Goal: Information Seeking & Learning: Learn about a topic

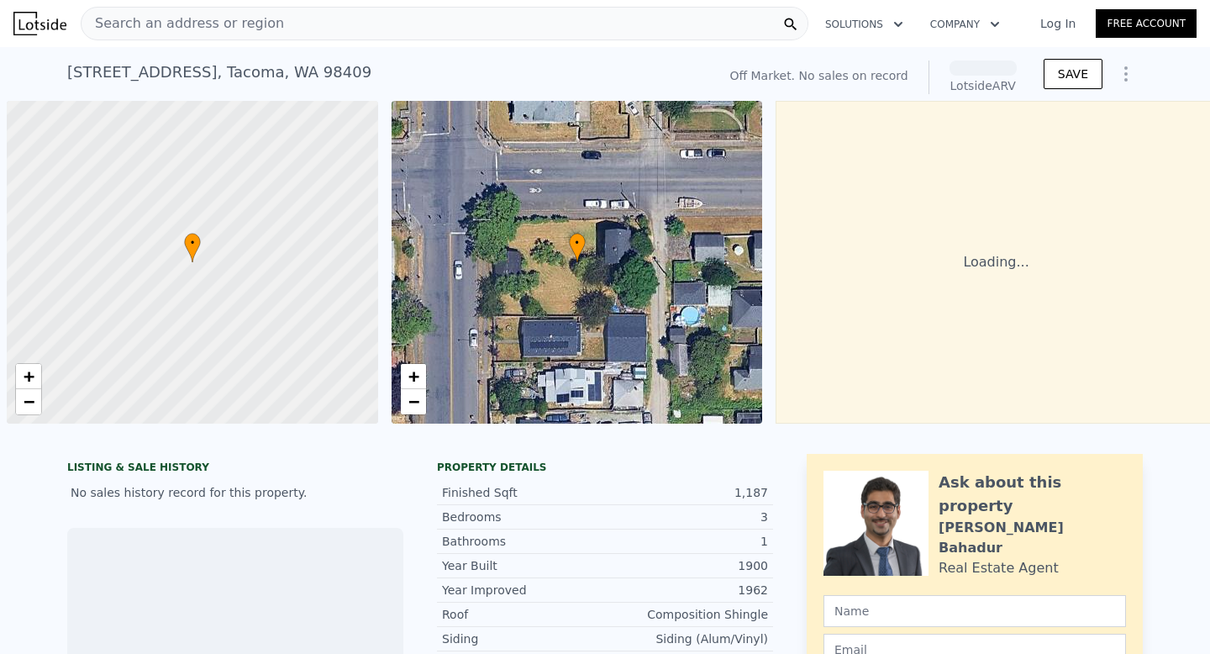
scroll to position [0, 7]
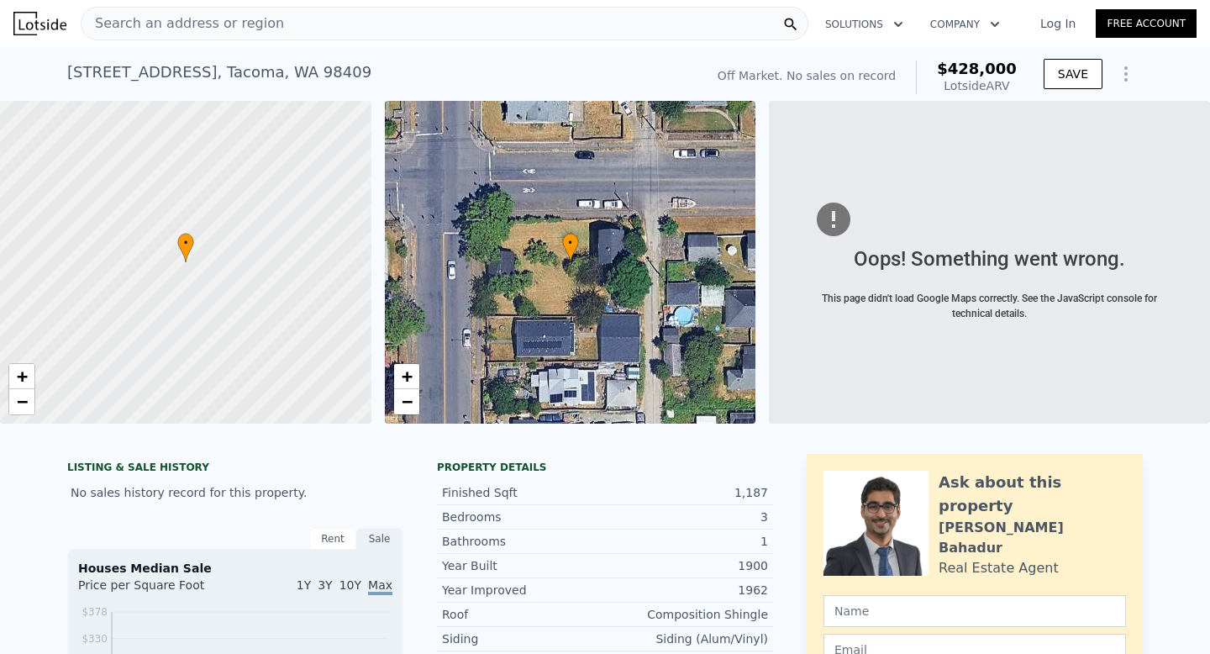
click at [213, 16] on span "Search an address or region" at bounding box center [183, 23] width 203 height 20
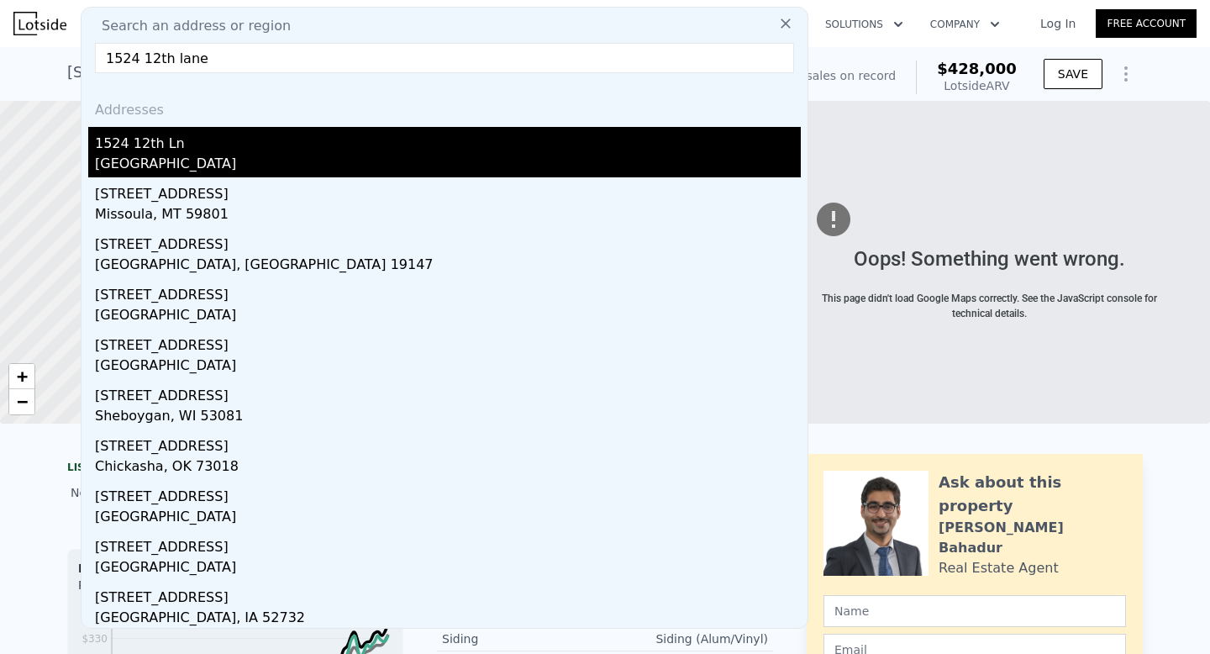
type input "1524 12th lane"
click at [114, 158] on div "[GEOGRAPHIC_DATA]" at bounding box center [448, 166] width 706 height 24
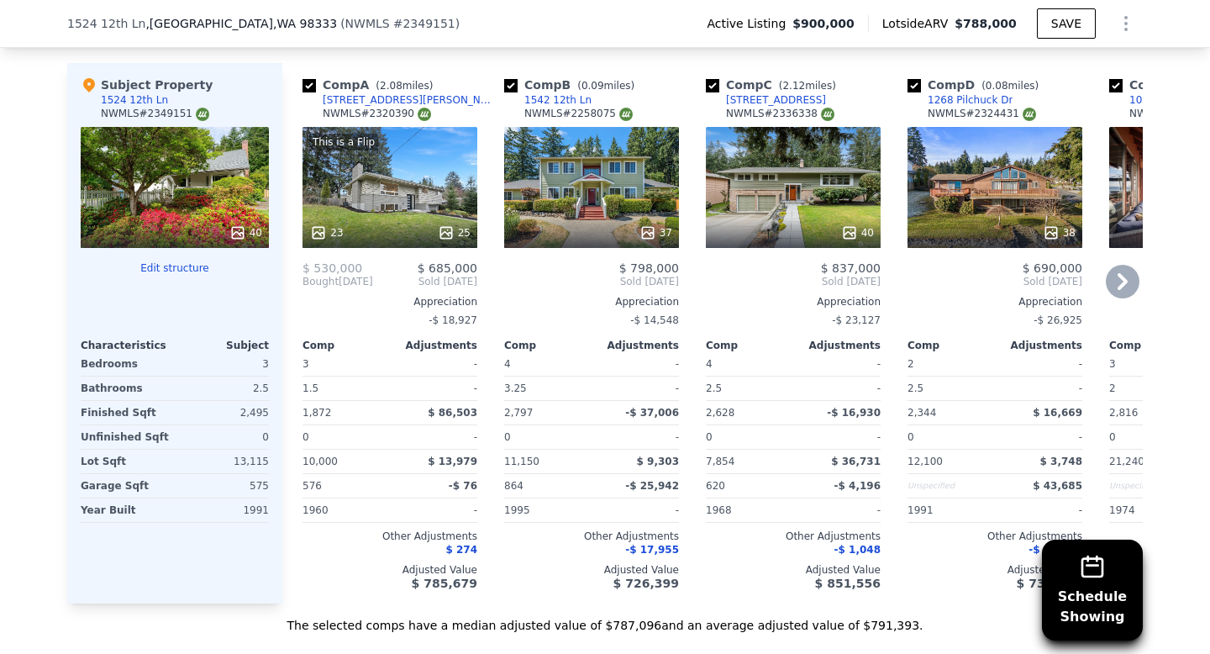
scroll to position [1718, 0]
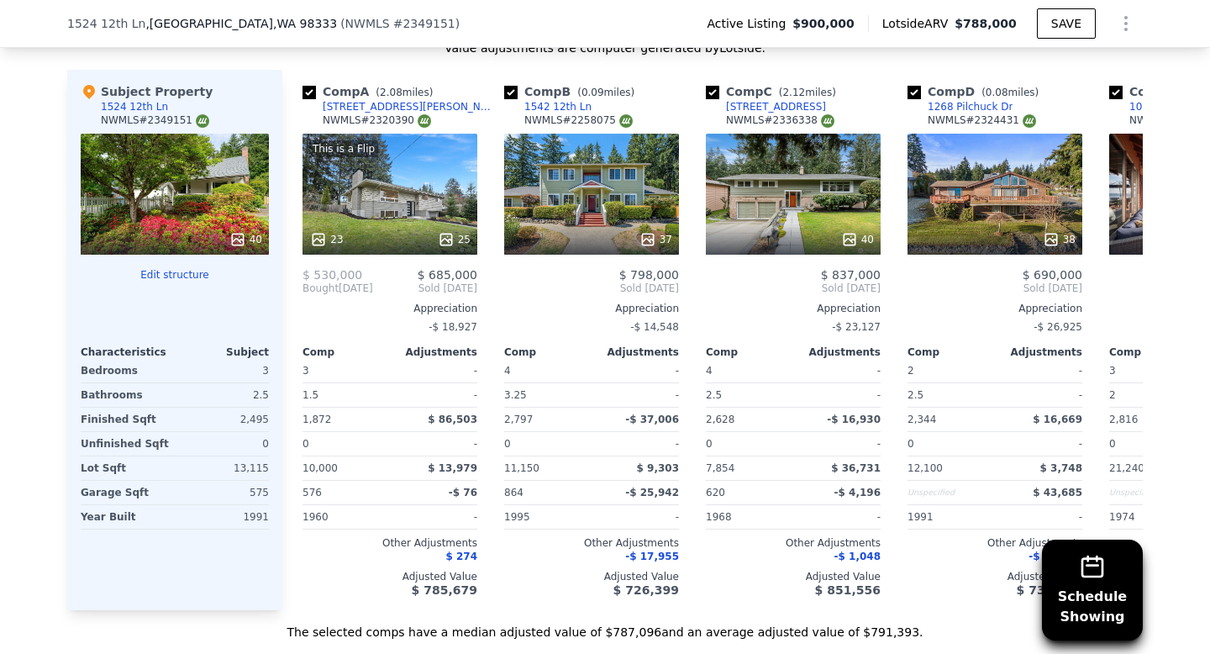
click at [166, 181] on div "40" at bounding box center [175, 194] width 188 height 121
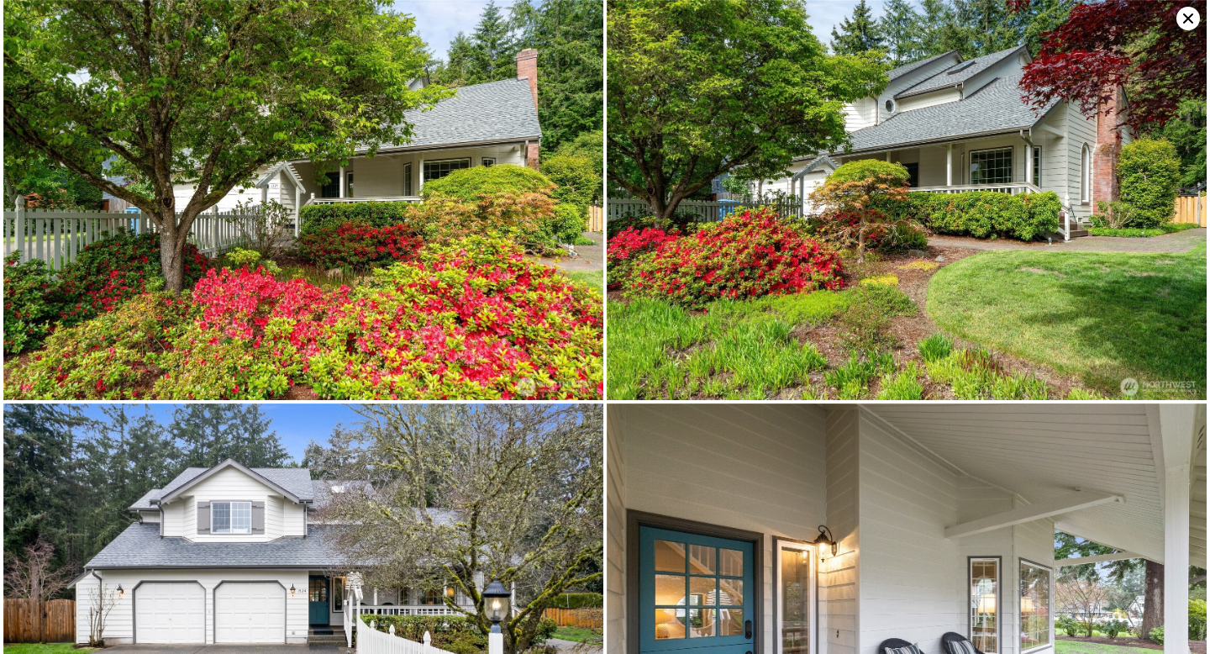
scroll to position [0, 0]
click at [1192, 22] on icon at bounding box center [1188, 18] width 10 height 10
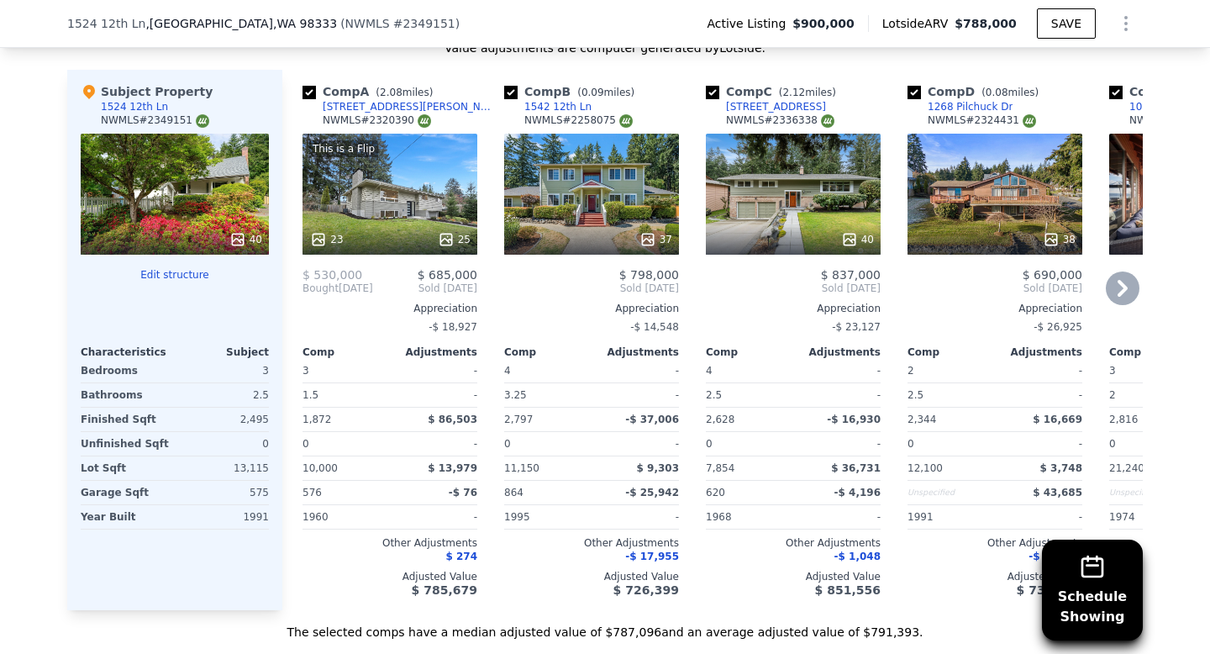
click at [588, 221] on div "37" at bounding box center [591, 194] width 175 height 121
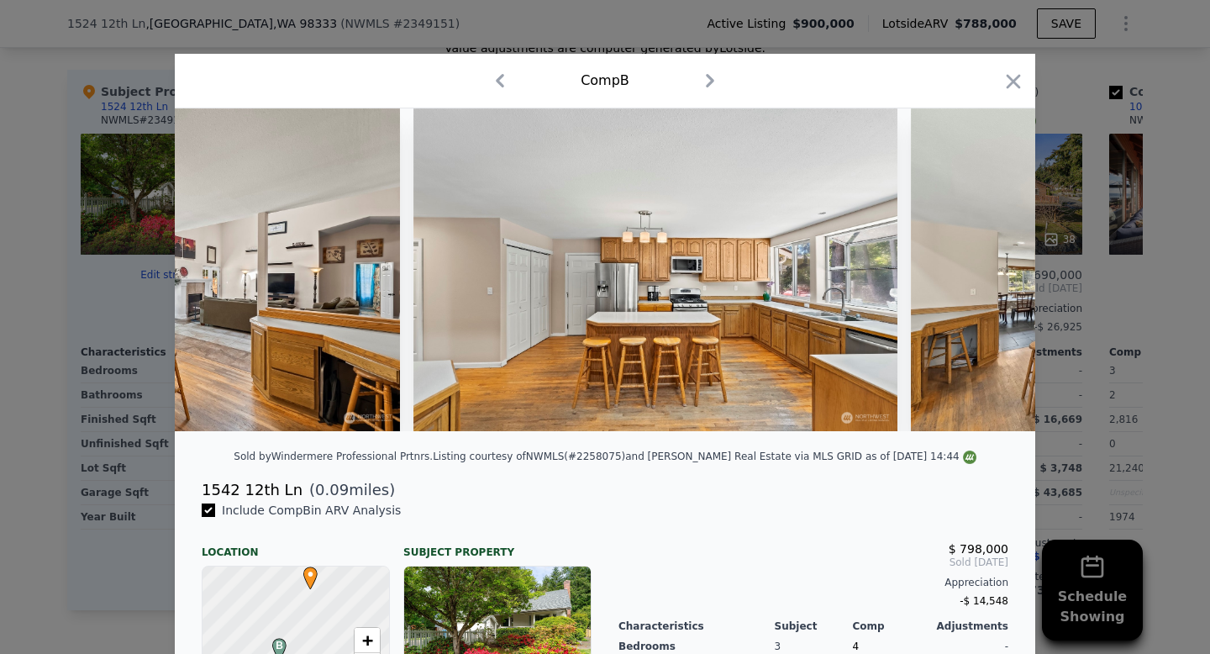
scroll to position [0, 4447]
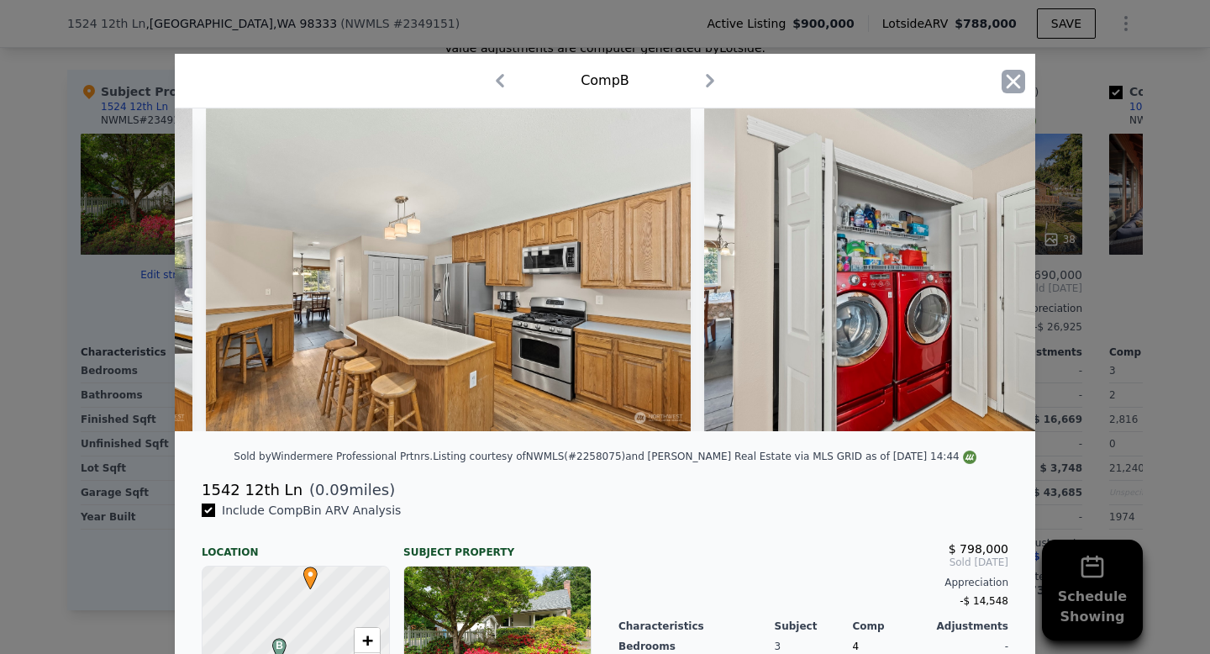
click at [1012, 83] on icon "button" at bounding box center [1014, 81] width 14 height 14
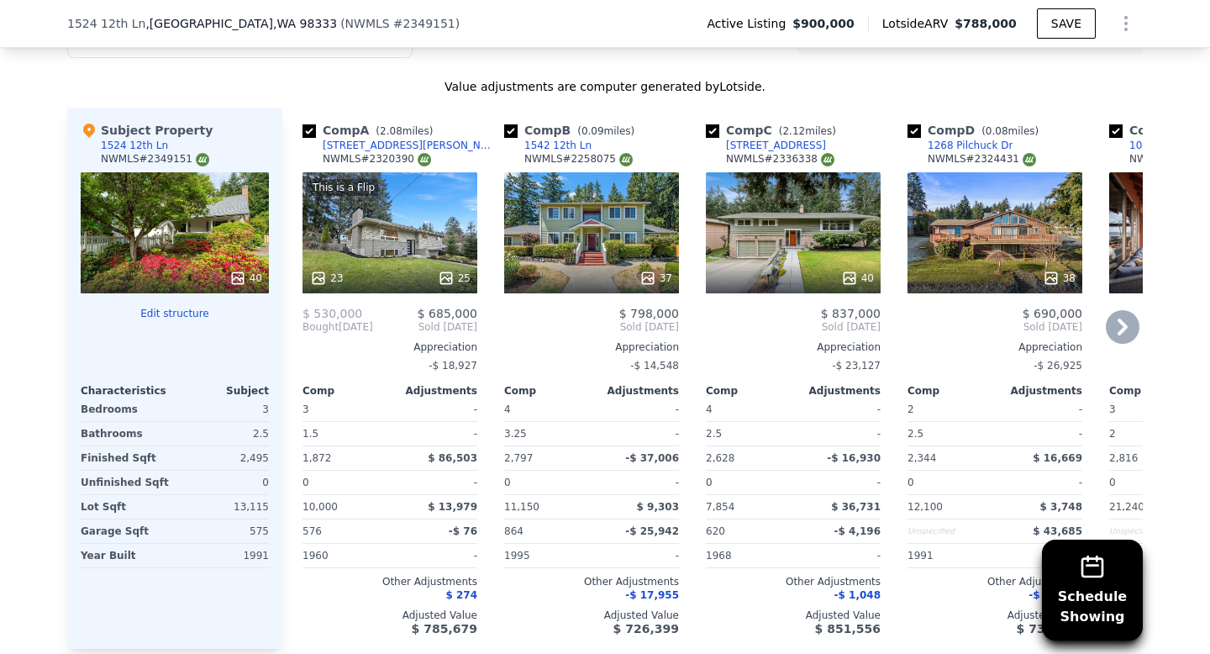
scroll to position [1684, 0]
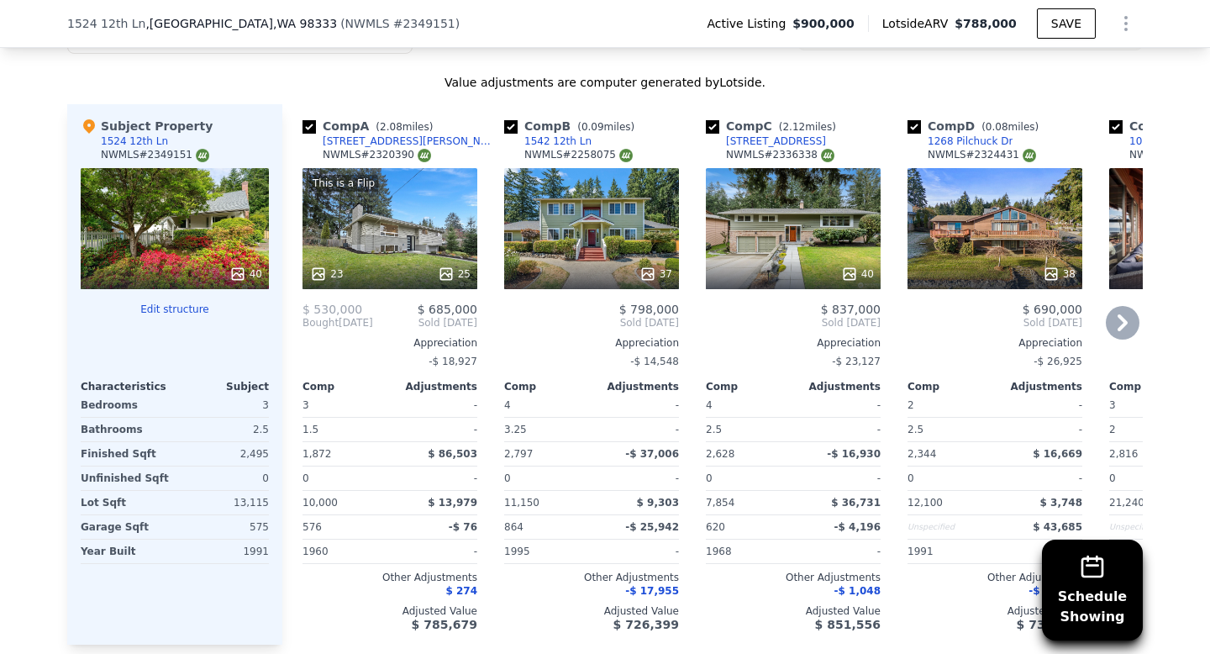
click at [773, 257] on div "40" at bounding box center [793, 228] width 175 height 121
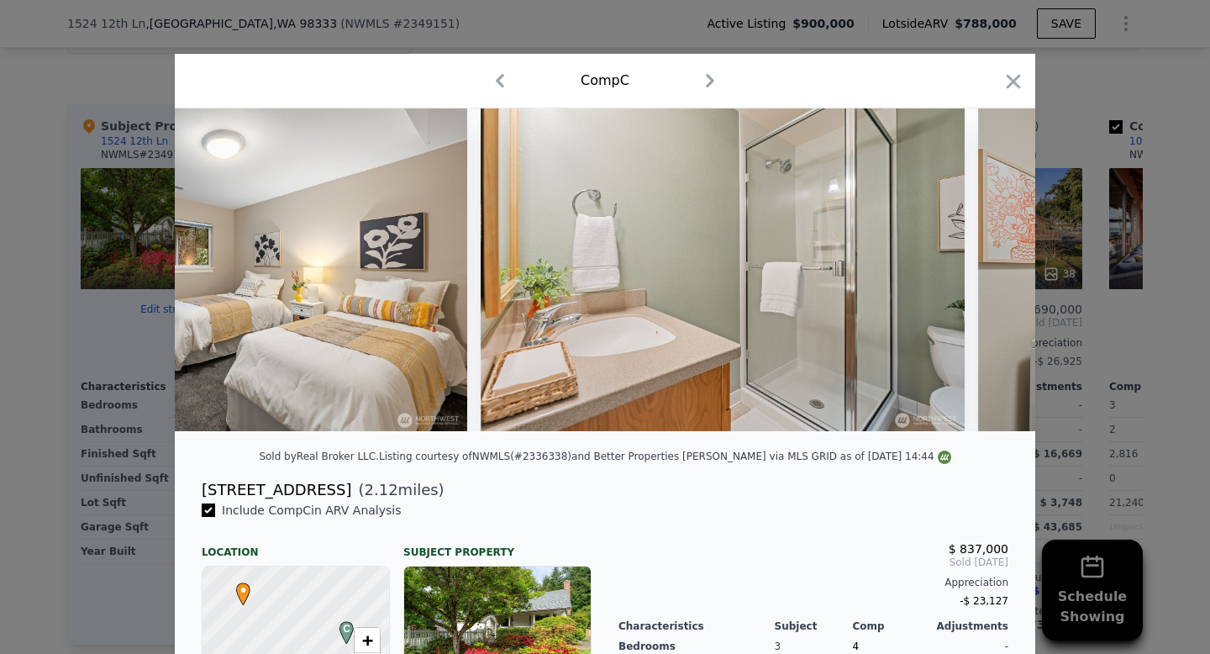
scroll to position [0, 8370]
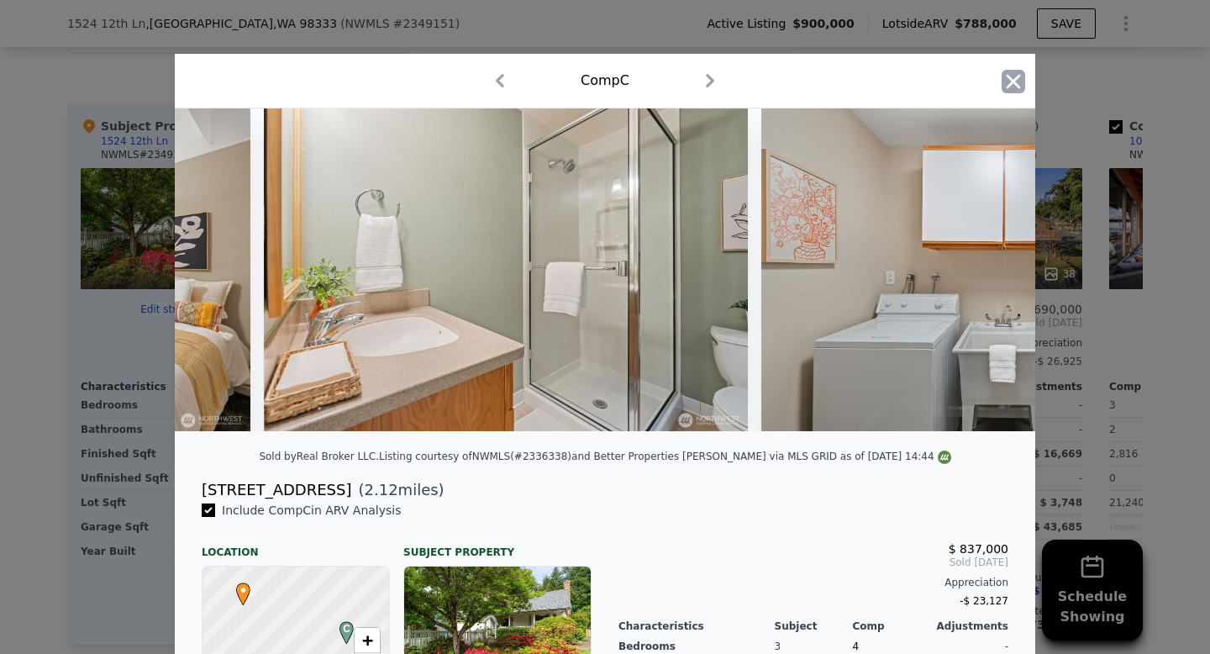
click at [1014, 80] on icon "button" at bounding box center [1014, 81] width 14 height 14
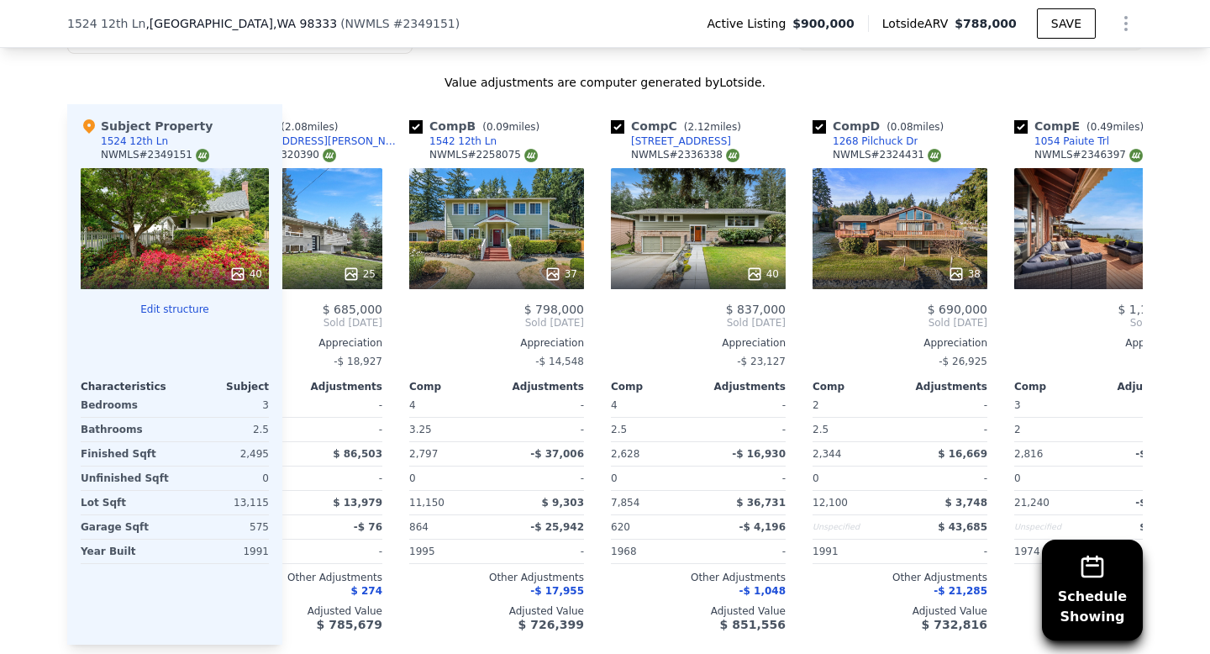
scroll to position [0, 103]
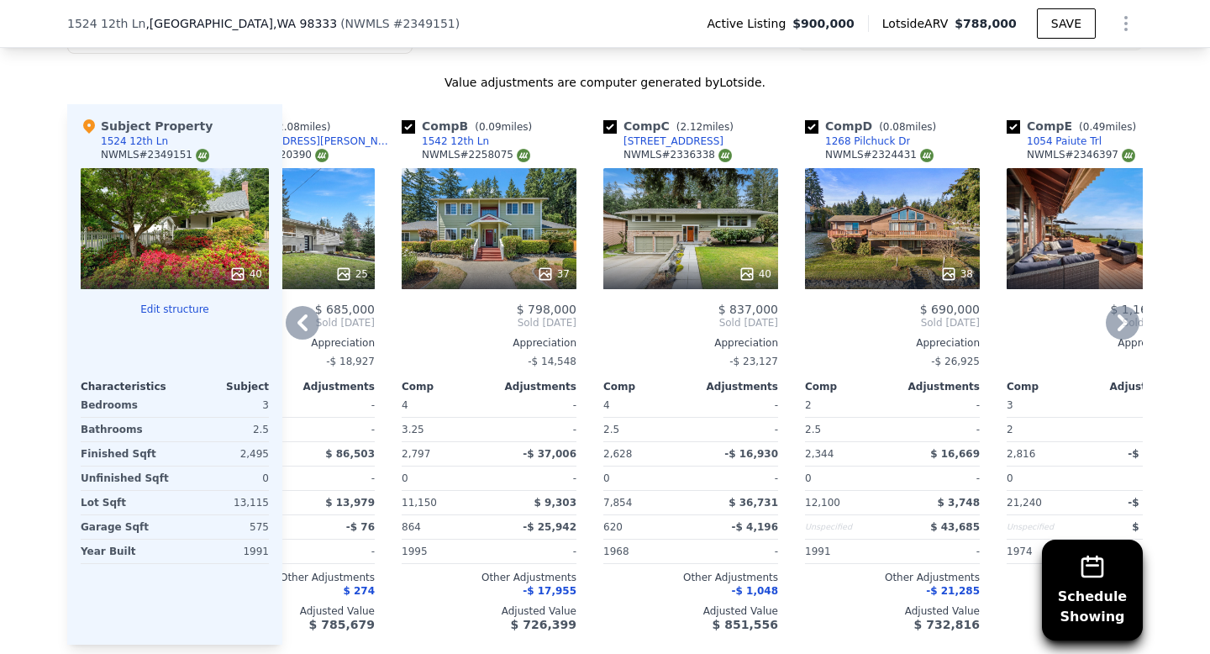
click at [866, 259] on div at bounding box center [892, 274] width 175 height 30
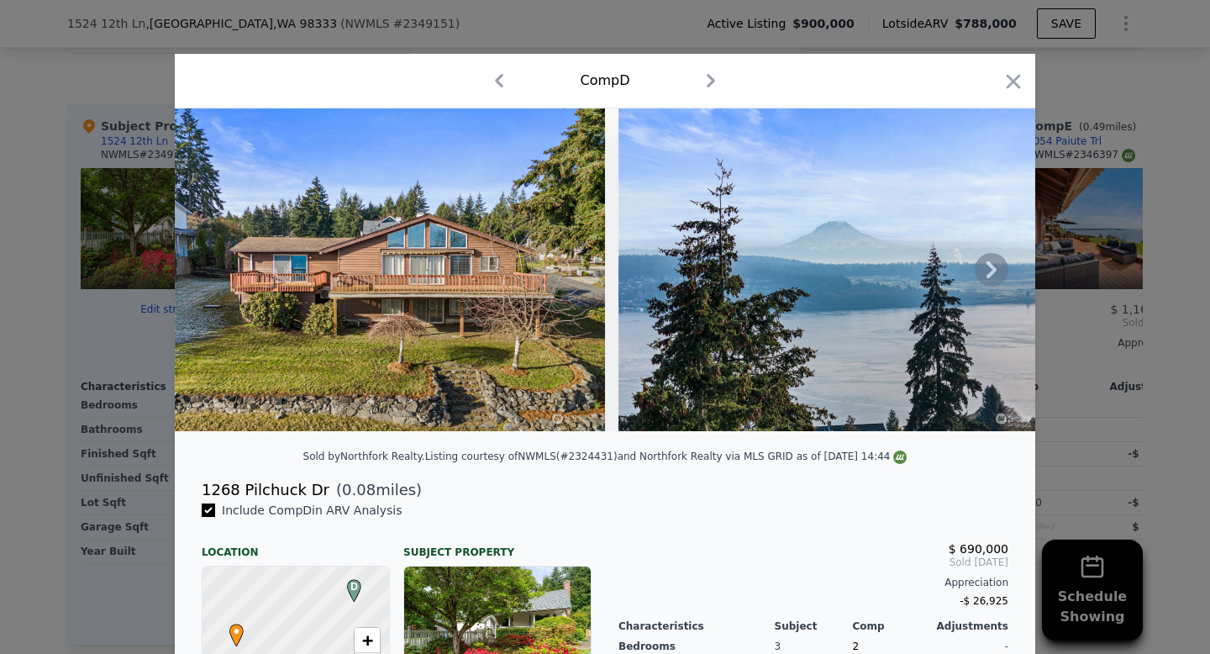
click at [988, 276] on icon at bounding box center [992, 269] width 10 height 17
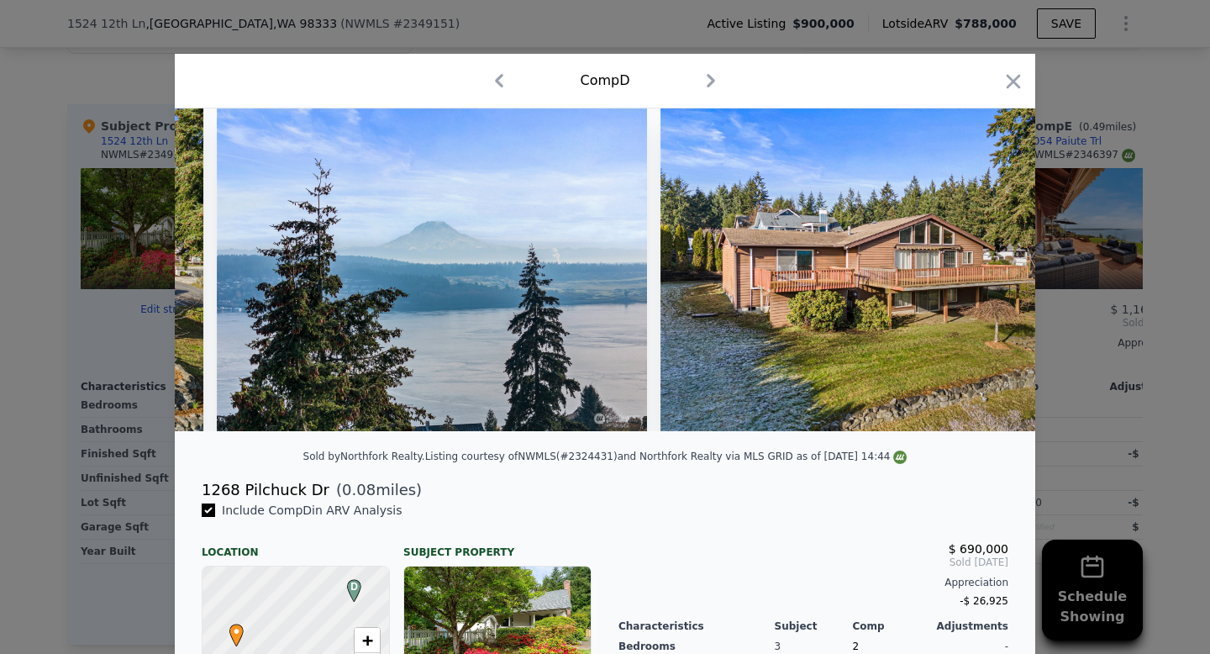
scroll to position [0, 403]
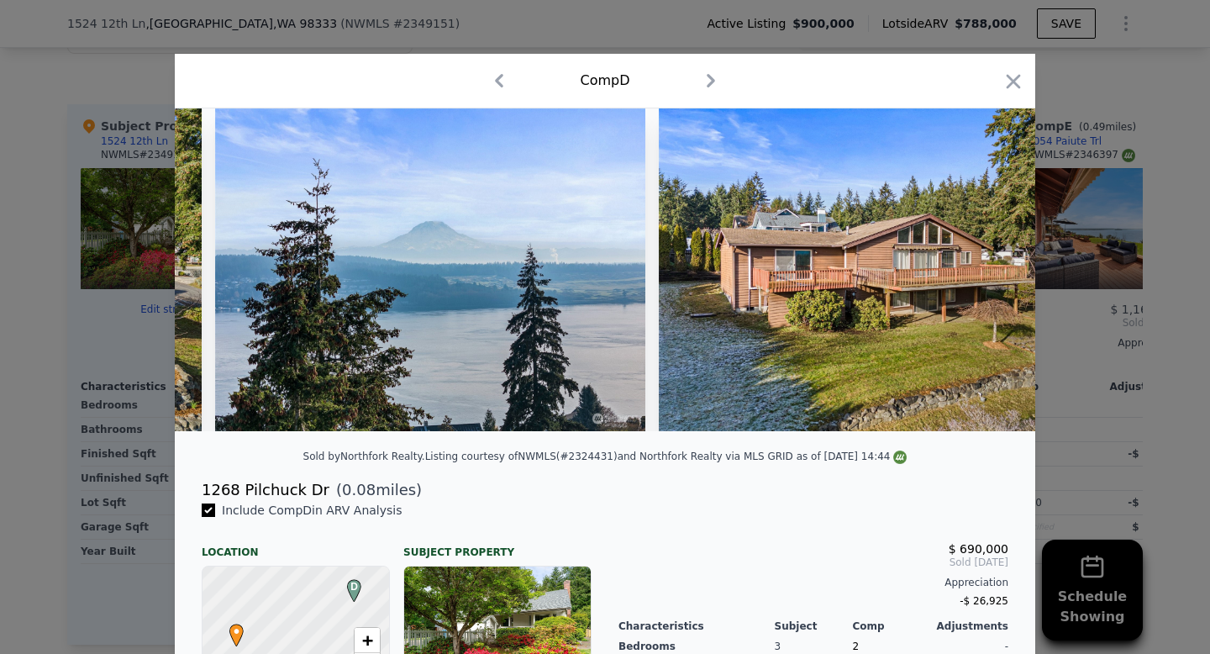
click at [988, 276] on img at bounding box center [874, 269] width 430 height 323
click at [990, 276] on icon at bounding box center [992, 269] width 10 height 17
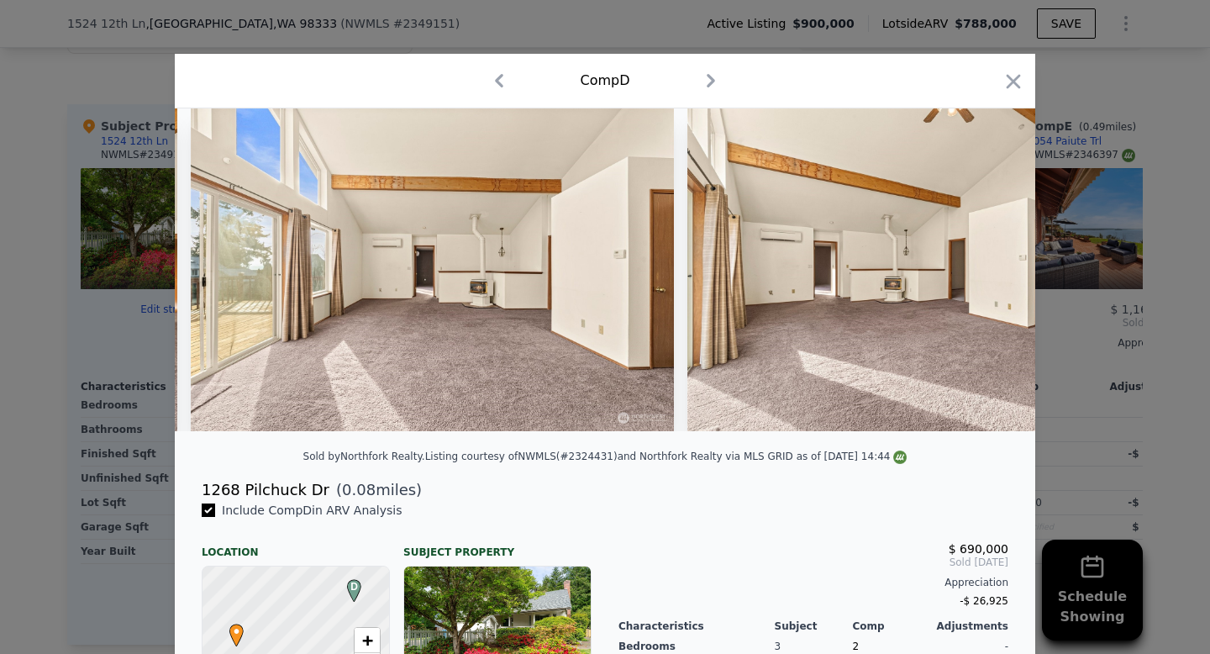
scroll to position [0, 3465]
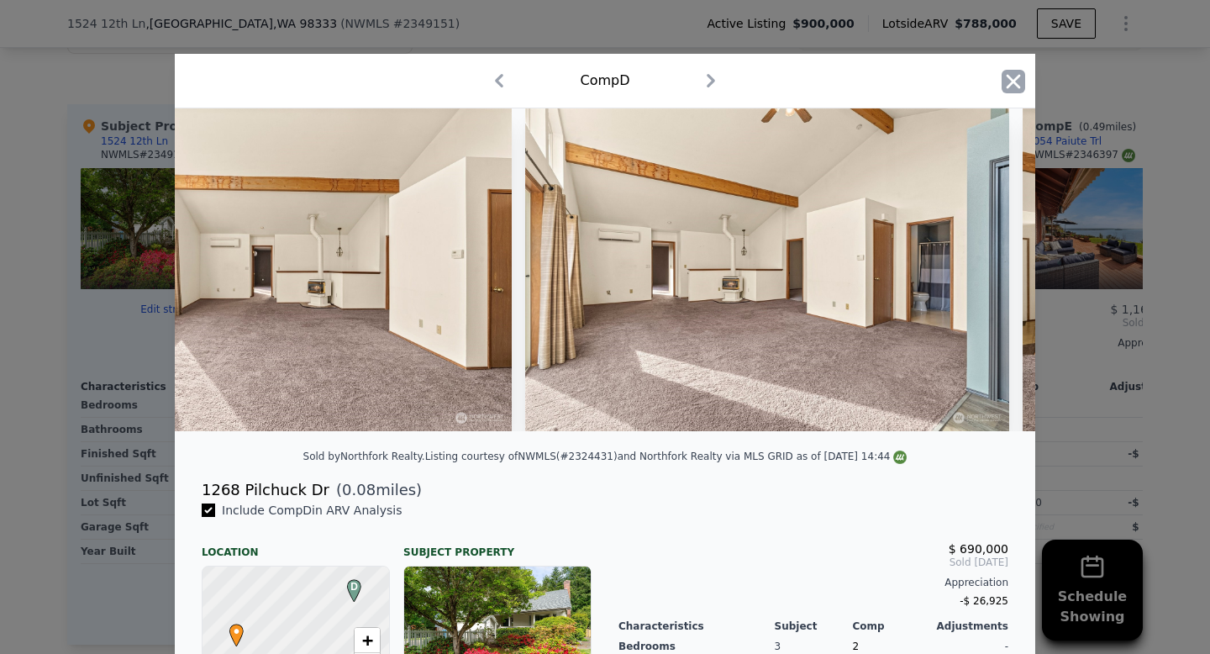
click at [1013, 90] on icon "button" at bounding box center [1014, 82] width 24 height 24
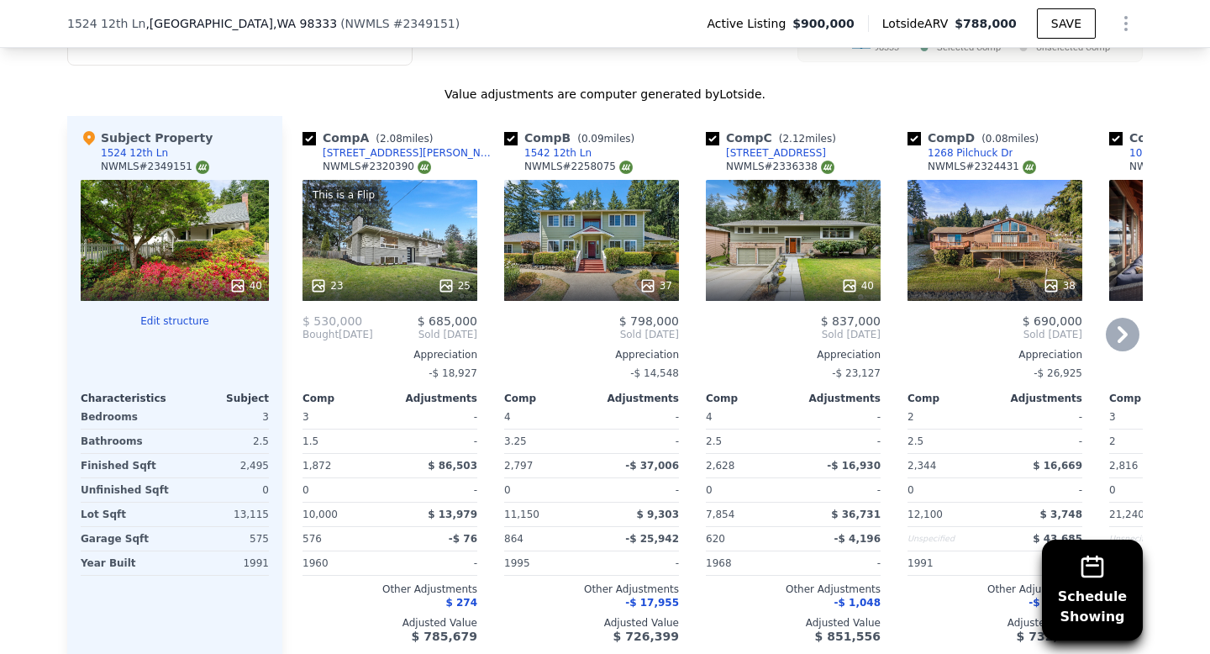
click at [605, 214] on div "37" at bounding box center [591, 240] width 175 height 121
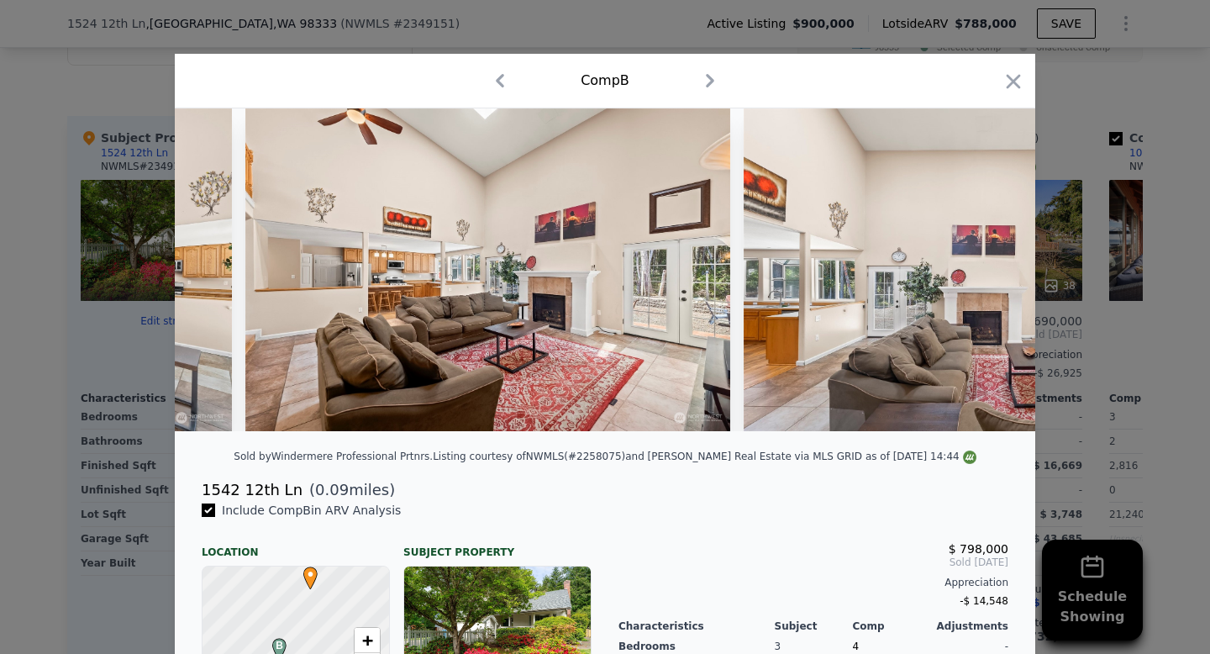
scroll to position [0, 1957]
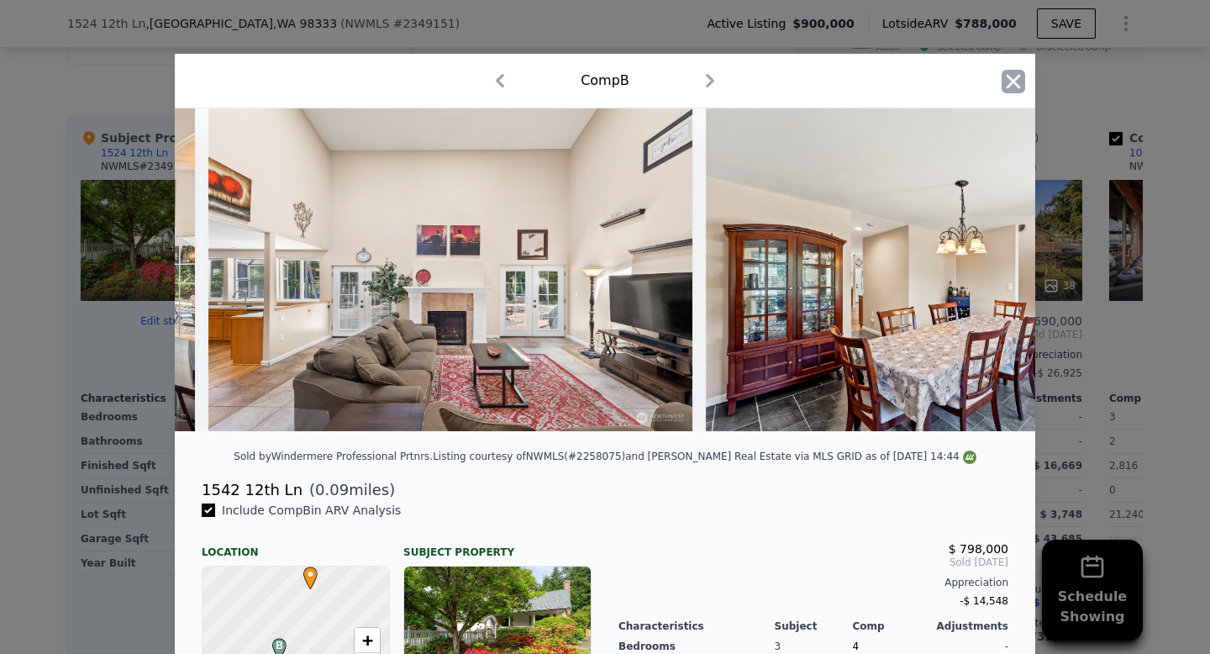
click at [1015, 87] on icon "button" at bounding box center [1014, 82] width 24 height 24
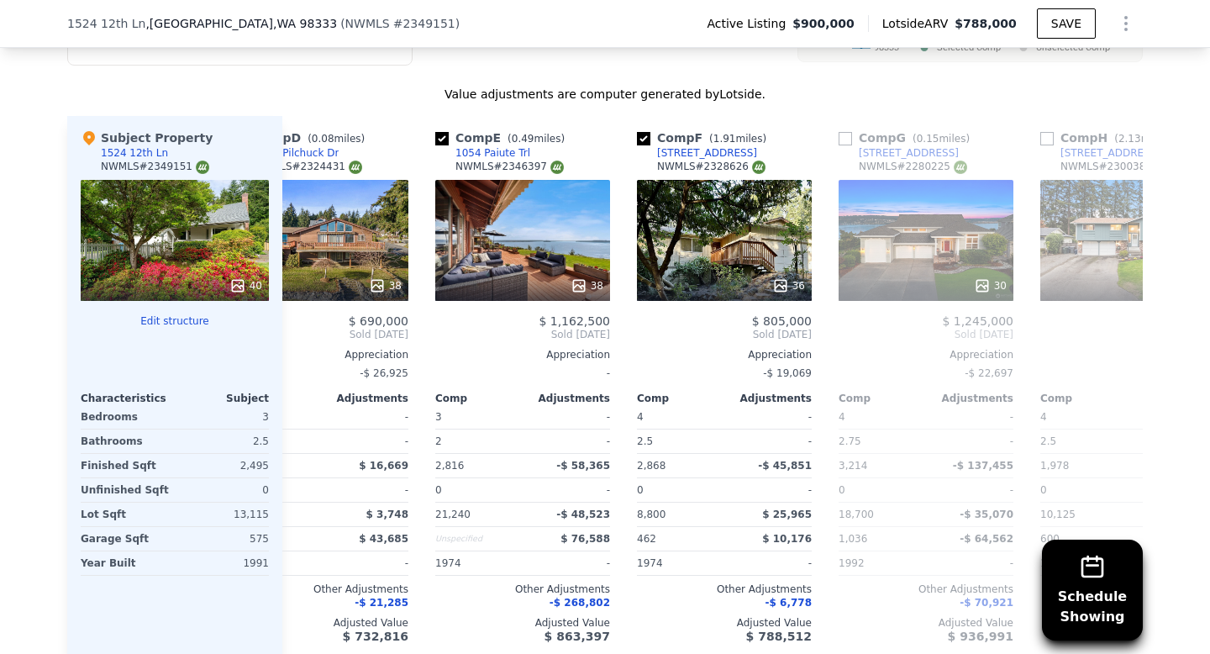
scroll to position [0, 679]
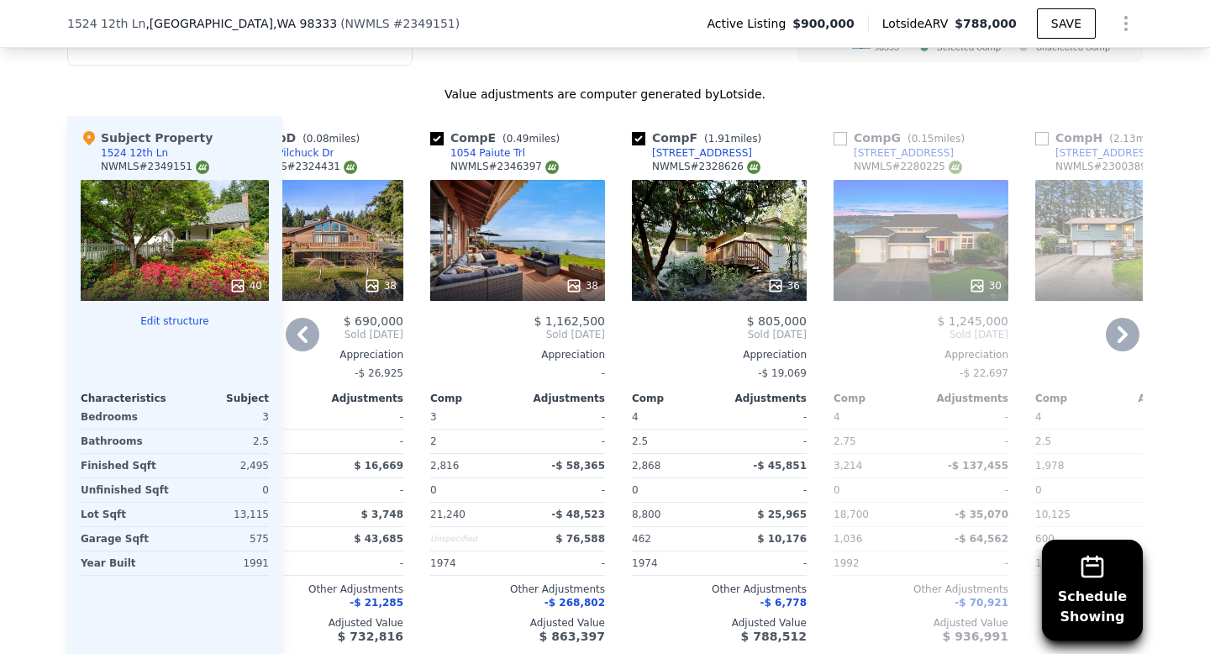
click at [767, 245] on div "36" at bounding box center [719, 240] width 175 height 121
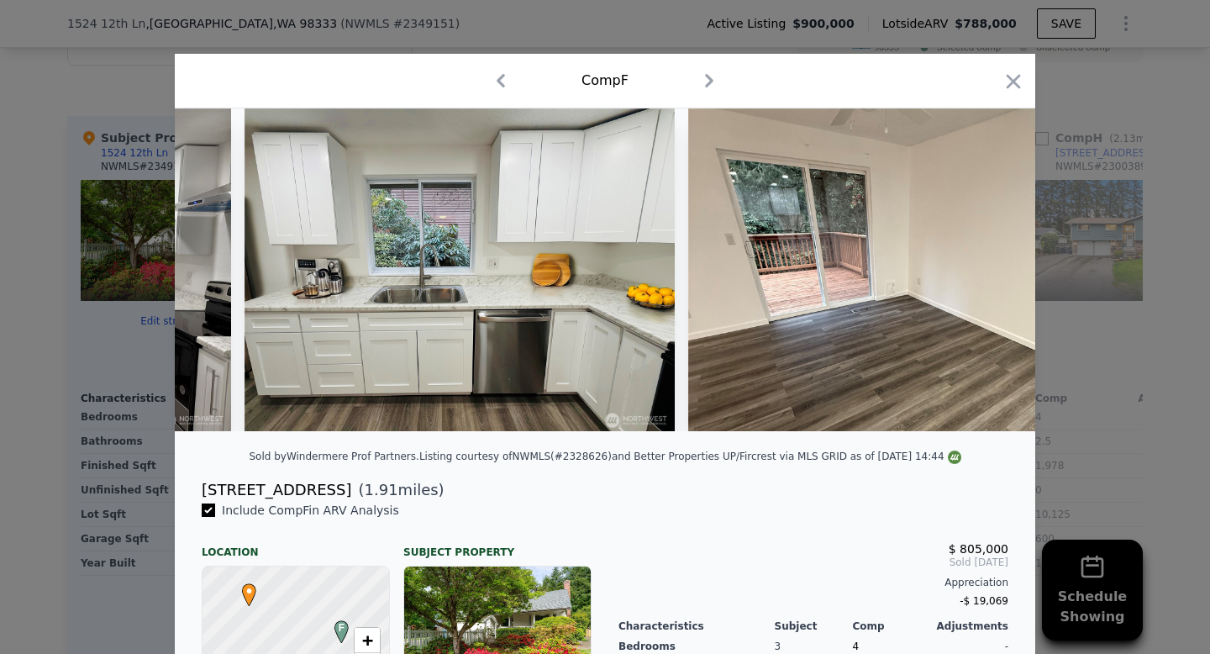
scroll to position [0, 2623]
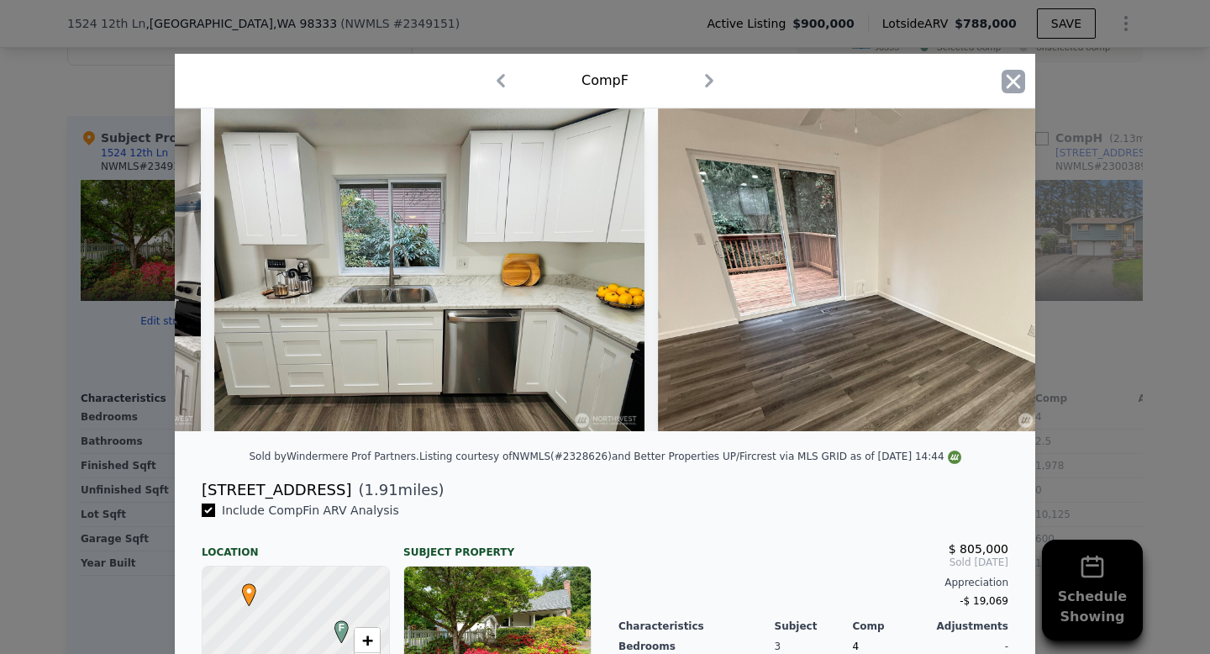
click at [1005, 79] on icon "button" at bounding box center [1014, 82] width 24 height 24
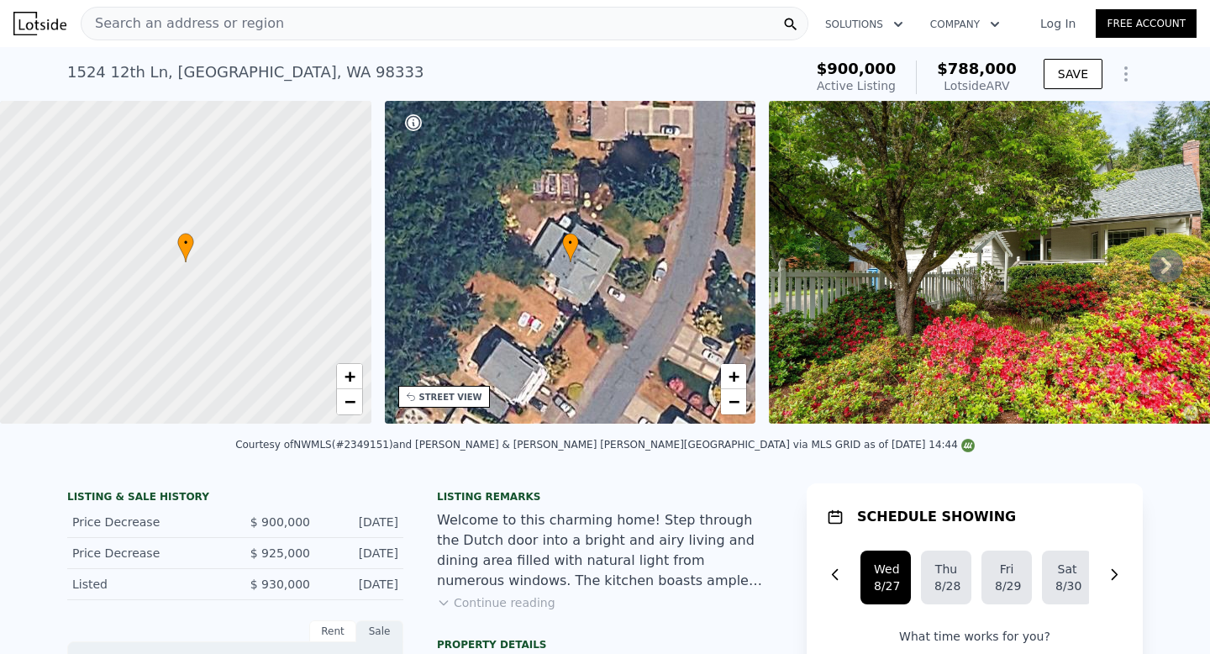
click at [228, 28] on span "Search an address or region" at bounding box center [183, 23] width 203 height 20
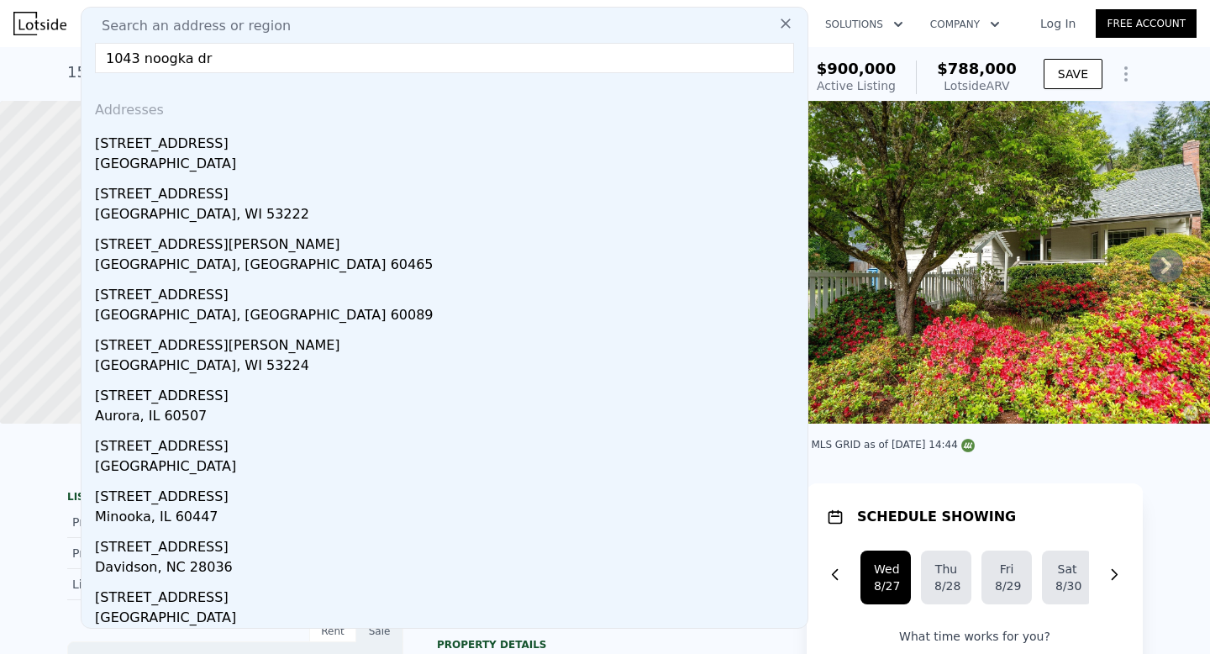
click at [238, 58] on input "1043 noogka dr" at bounding box center [444, 58] width 699 height 30
click at [173, 50] on input "1043 noogka dr" at bounding box center [444, 58] width 699 height 30
click at [172, 55] on input "1043 noogka dr" at bounding box center [444, 58] width 699 height 30
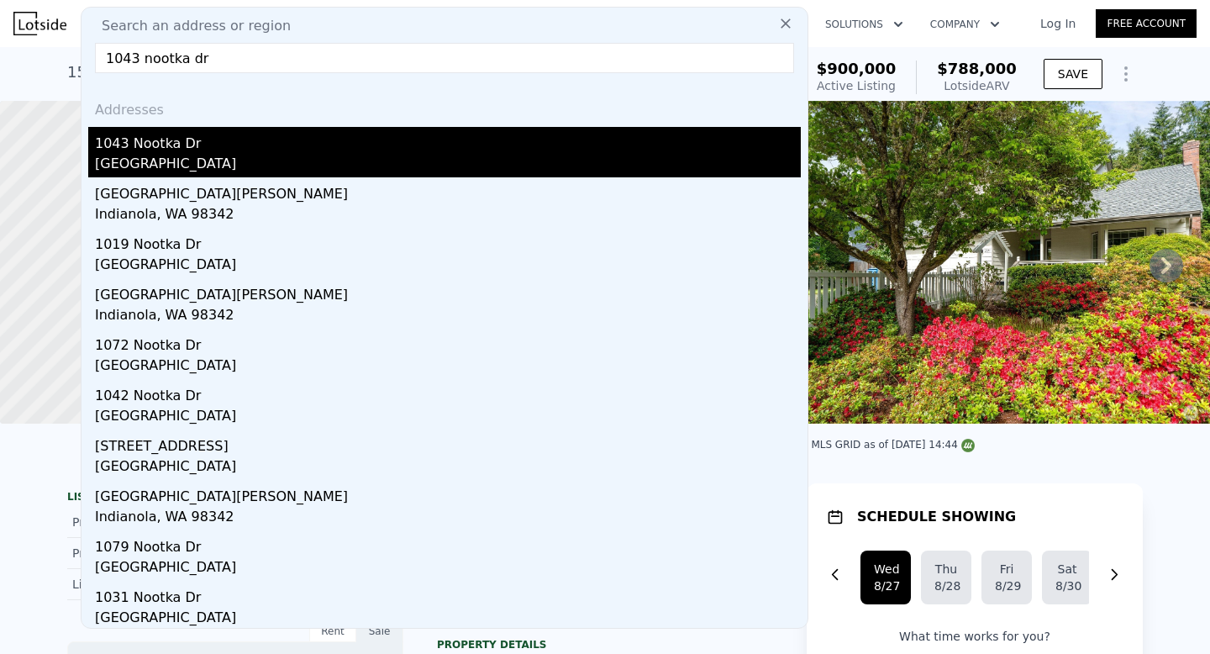
type input "1043 nootka dr"
click at [208, 127] on div "1043 Nootka Dr" at bounding box center [448, 140] width 706 height 27
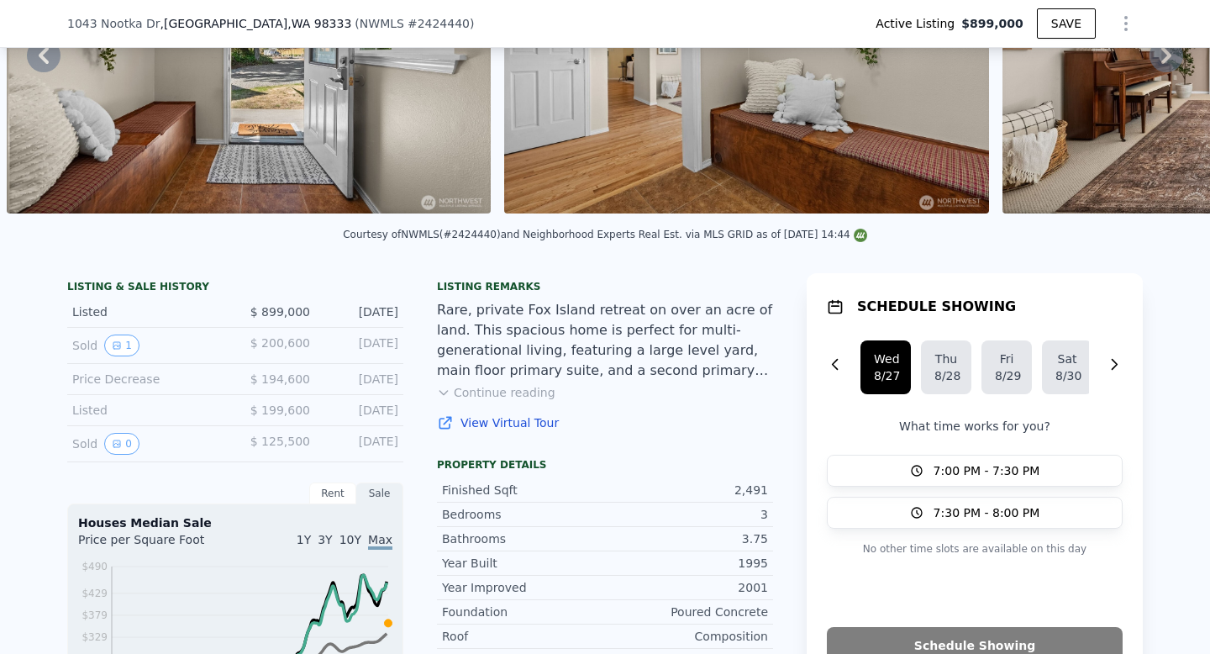
scroll to position [207, 0]
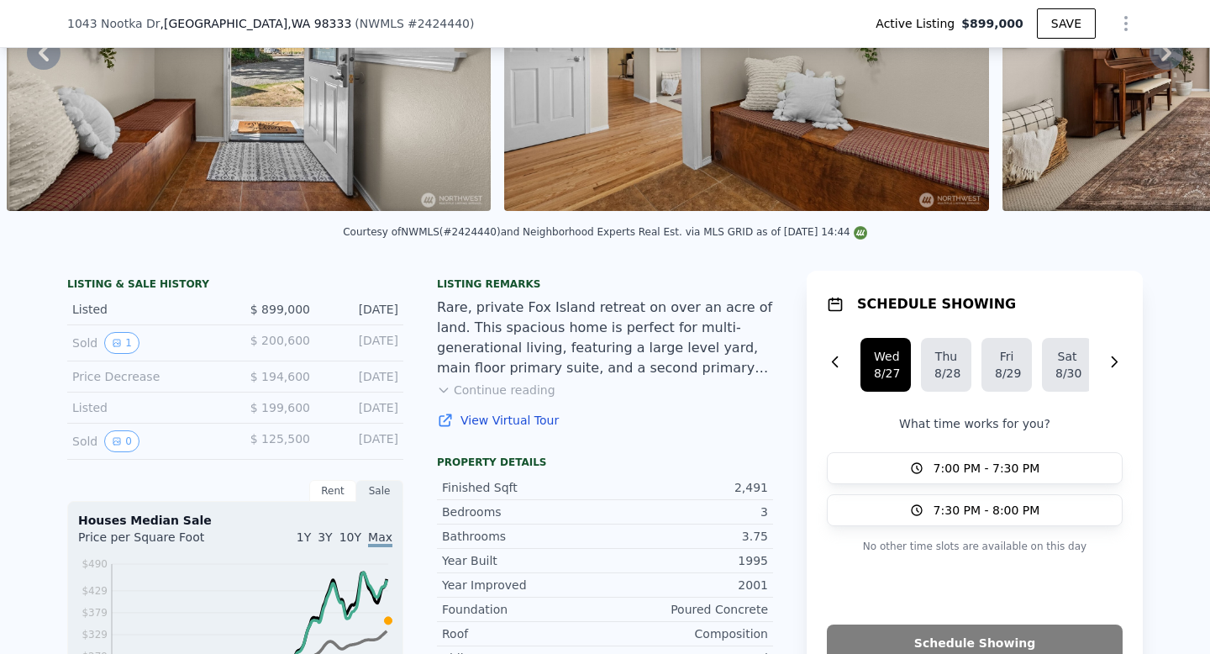
click at [531, 392] on button "Continue reading" at bounding box center [496, 390] width 118 height 17
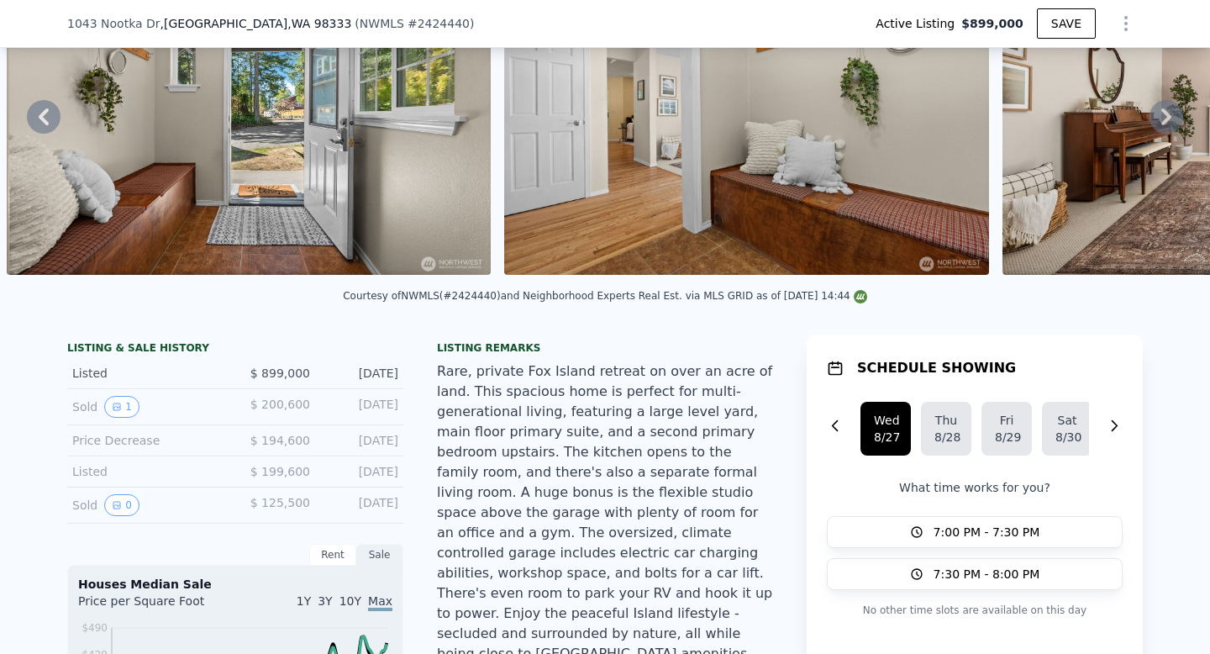
scroll to position [0, 0]
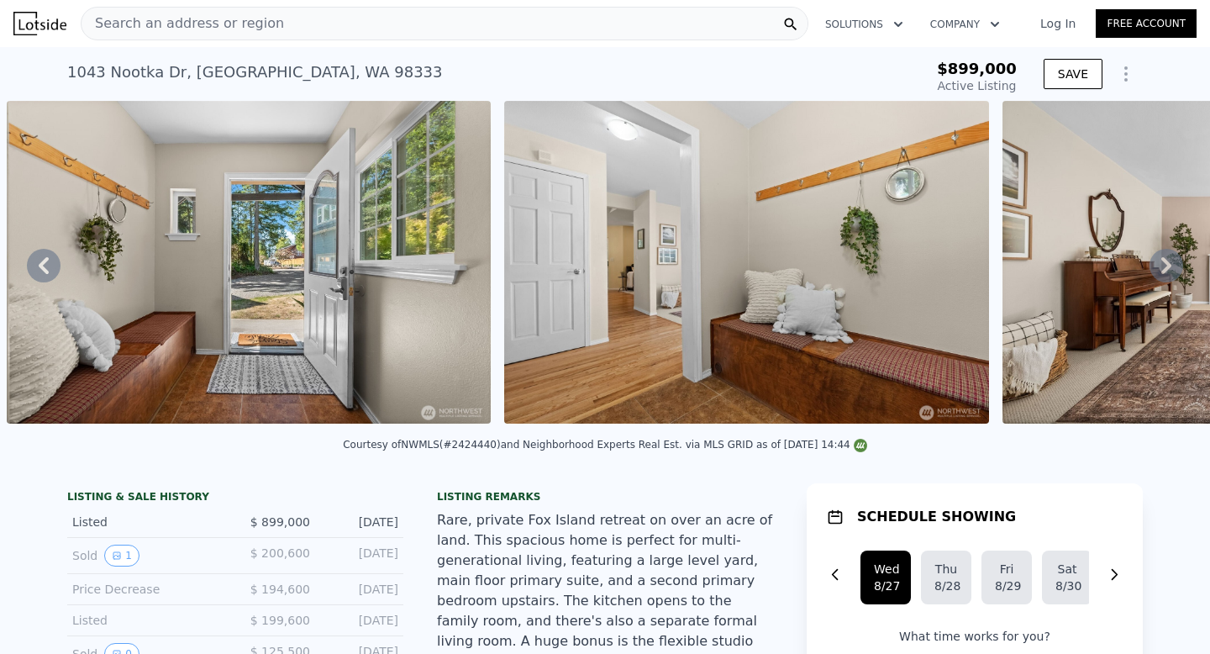
click at [246, 31] on span "Search an address or region" at bounding box center [183, 23] width 203 height 20
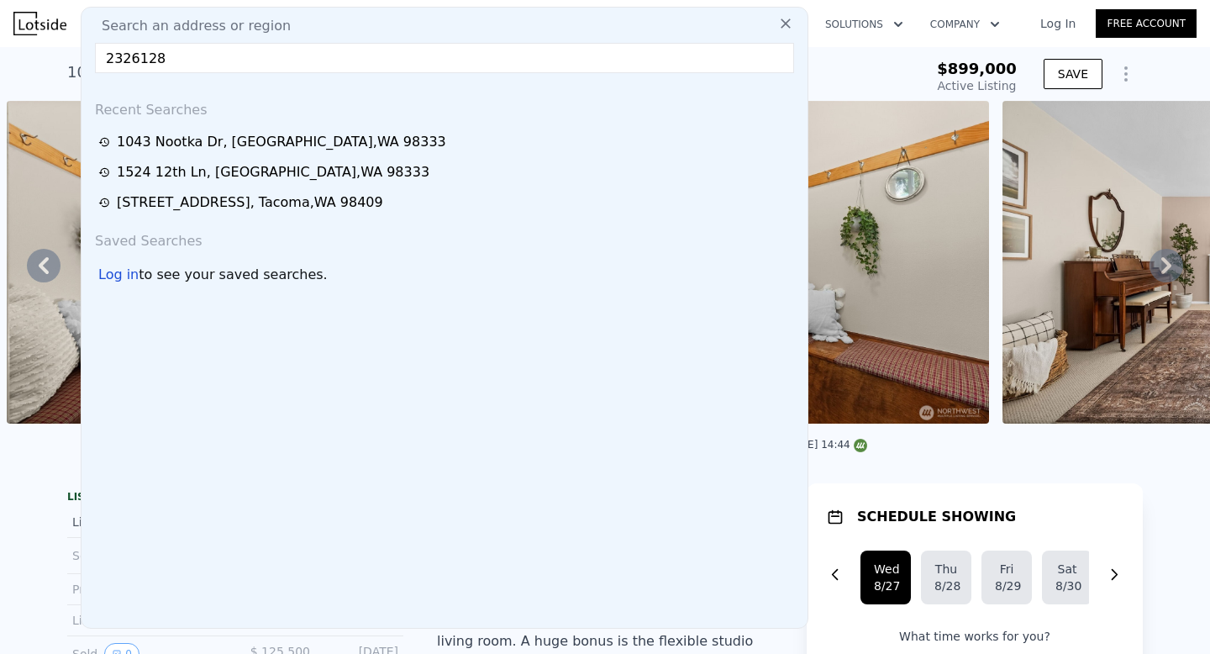
paste input "[STREET_ADDRESS]"
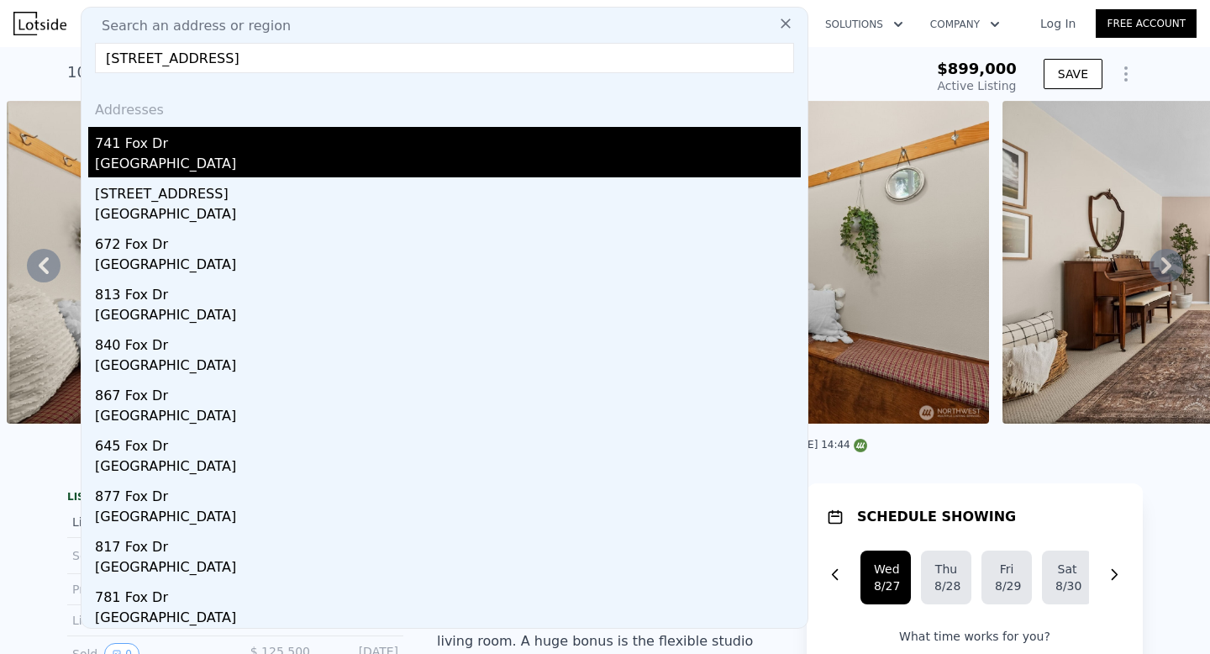
type input "[STREET_ADDRESS]"
click at [177, 139] on div "741 Fox Dr" at bounding box center [448, 140] width 706 height 27
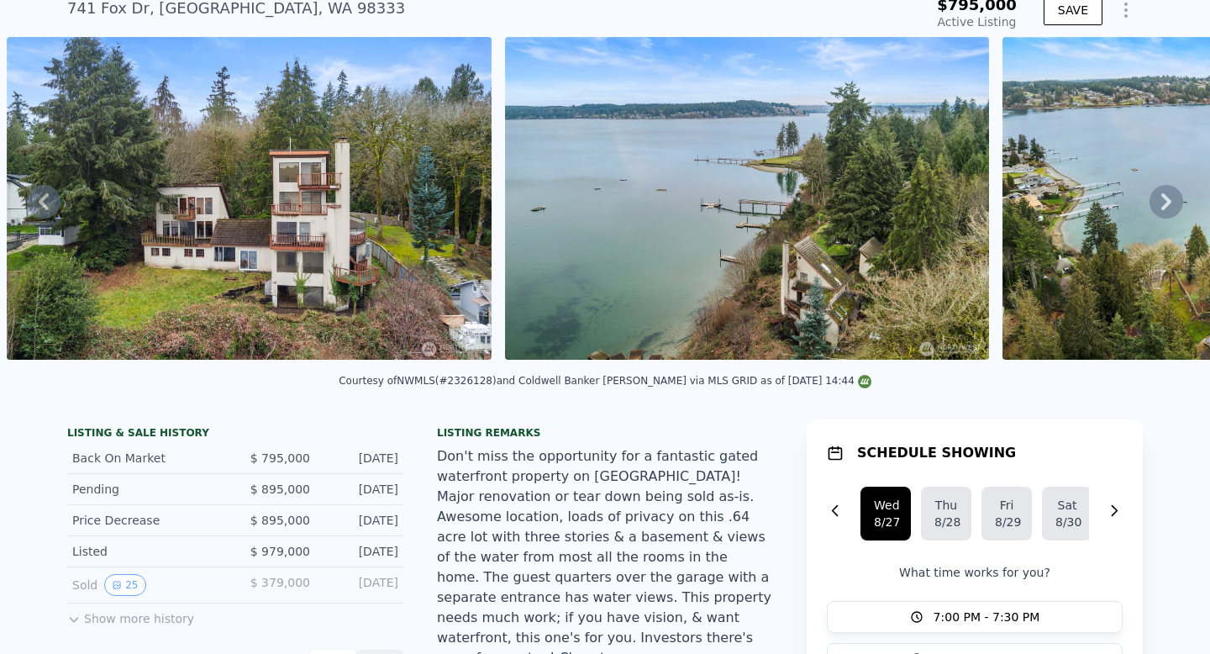
scroll to position [66, 0]
